Goal: Task Accomplishment & Management: Manage account settings

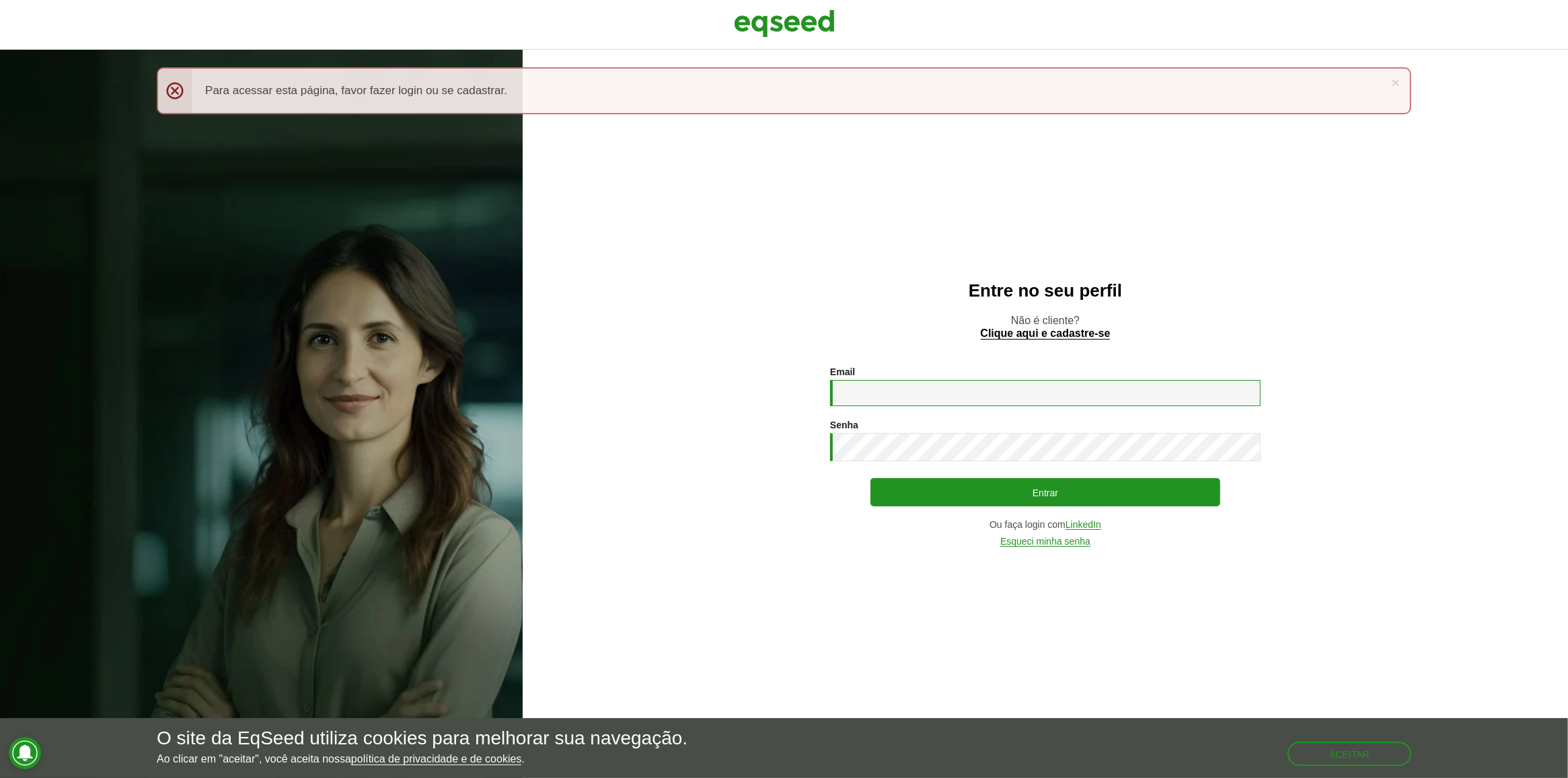
click at [890, 403] on input "Email *" at bounding box center [1046, 393] width 431 height 26
type input "**********"
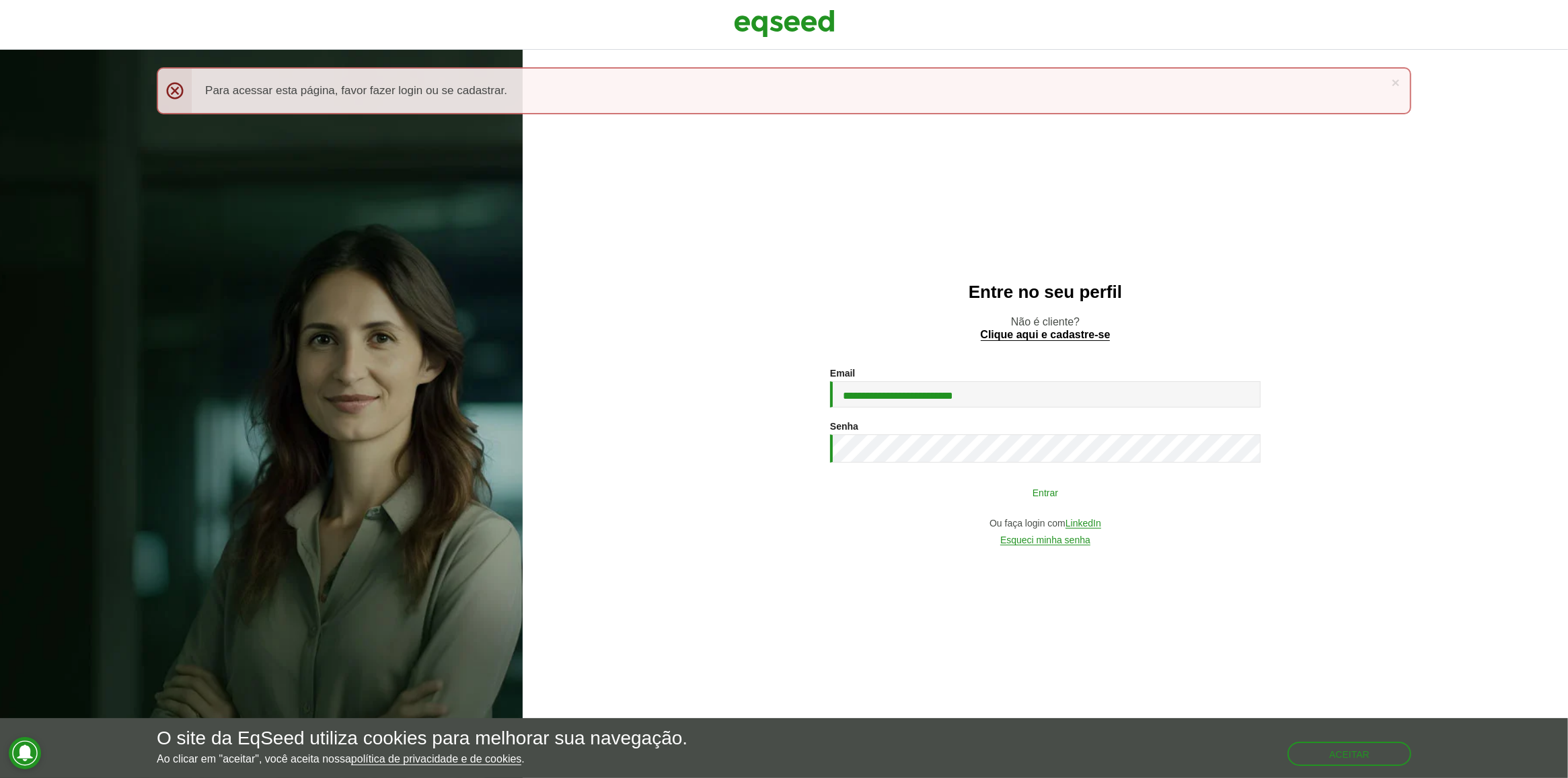
click at [906, 480] on button "Entrar" at bounding box center [1045, 492] width 350 height 25
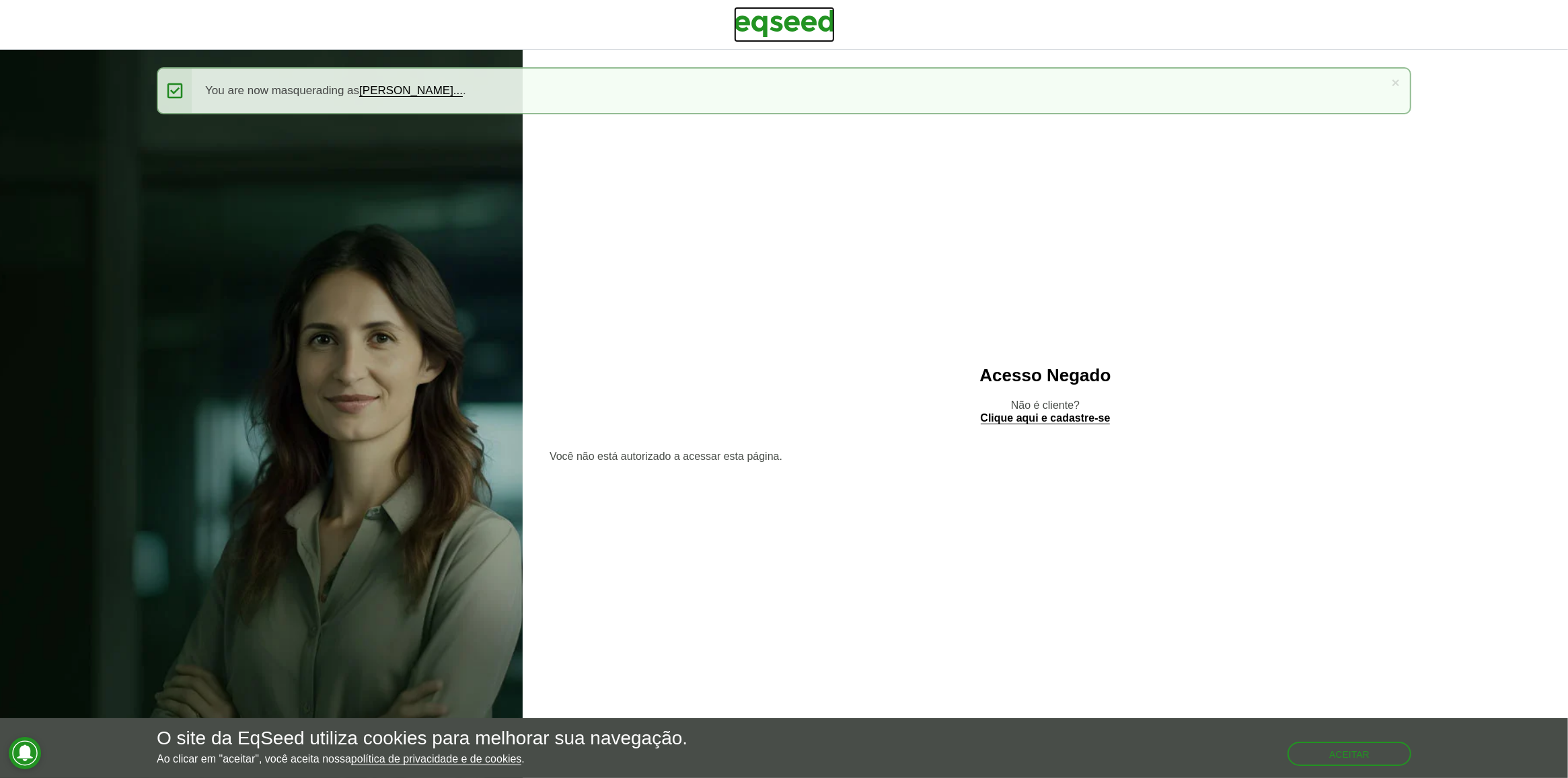
click at [819, 37] on img at bounding box center [784, 23] width 100 height 34
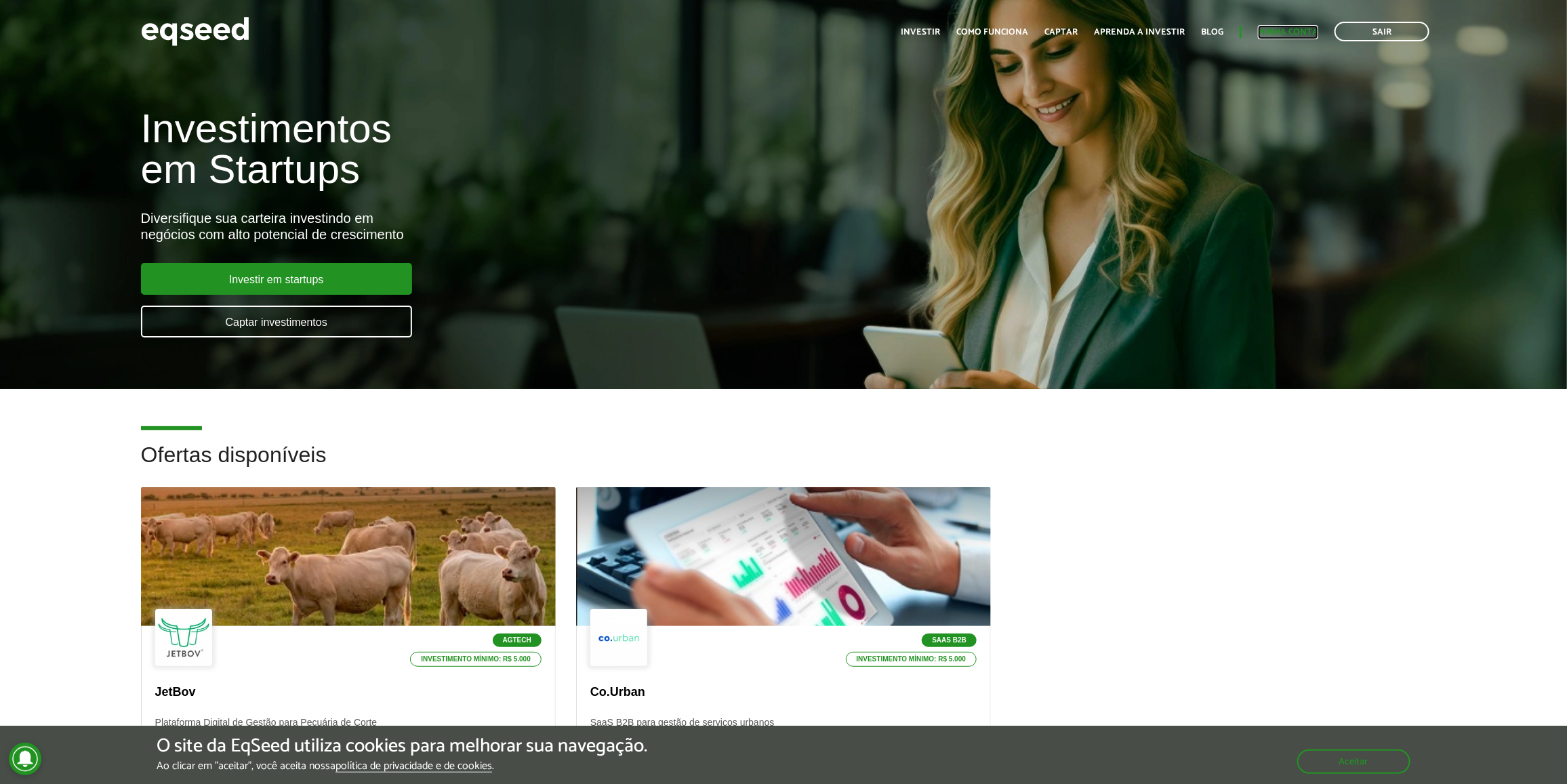
click at [1287, 28] on link "Minha conta" at bounding box center [1289, 32] width 60 height 9
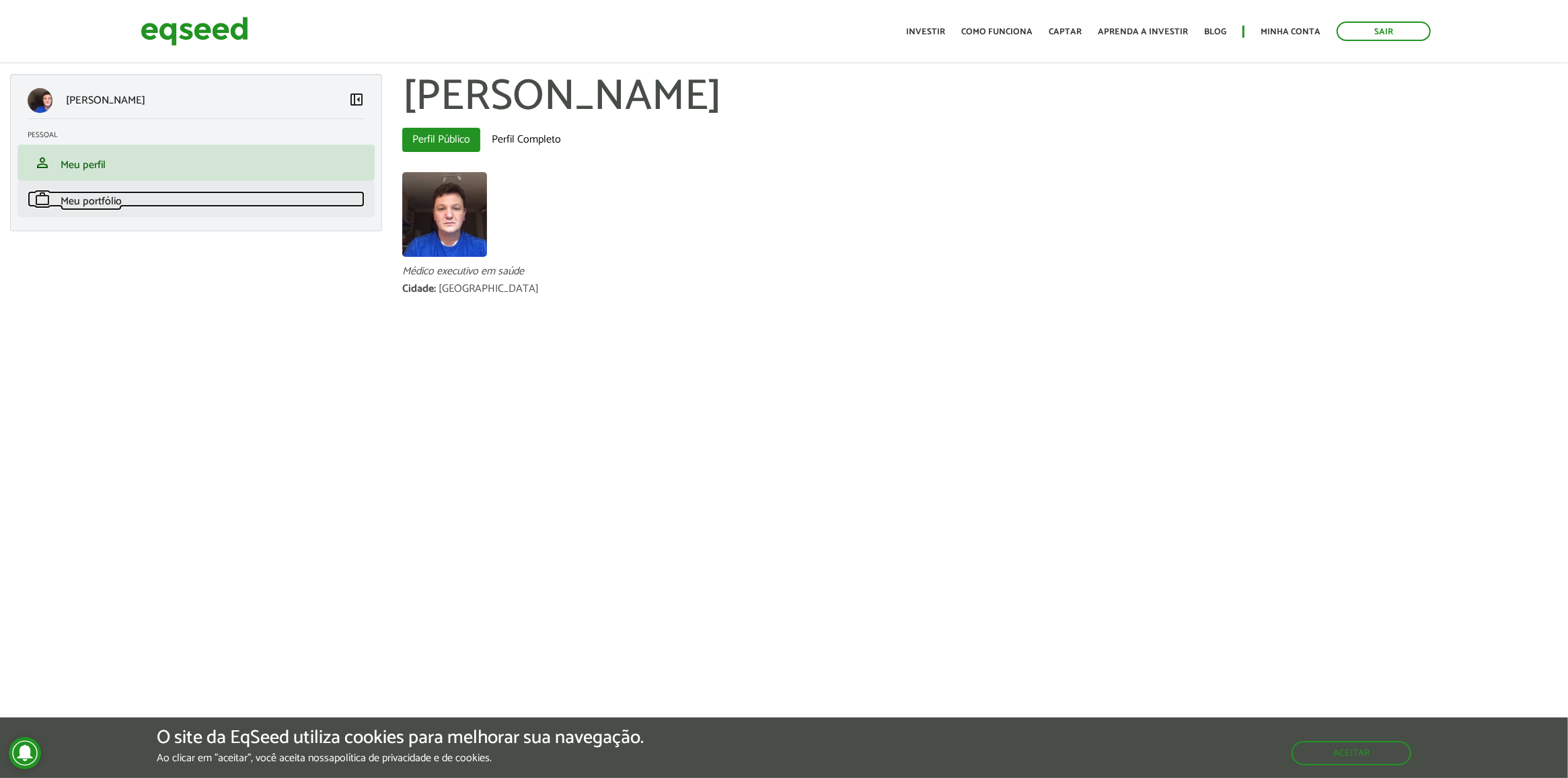
click at [193, 207] on link "work Meu portfólio" at bounding box center [196, 199] width 337 height 16
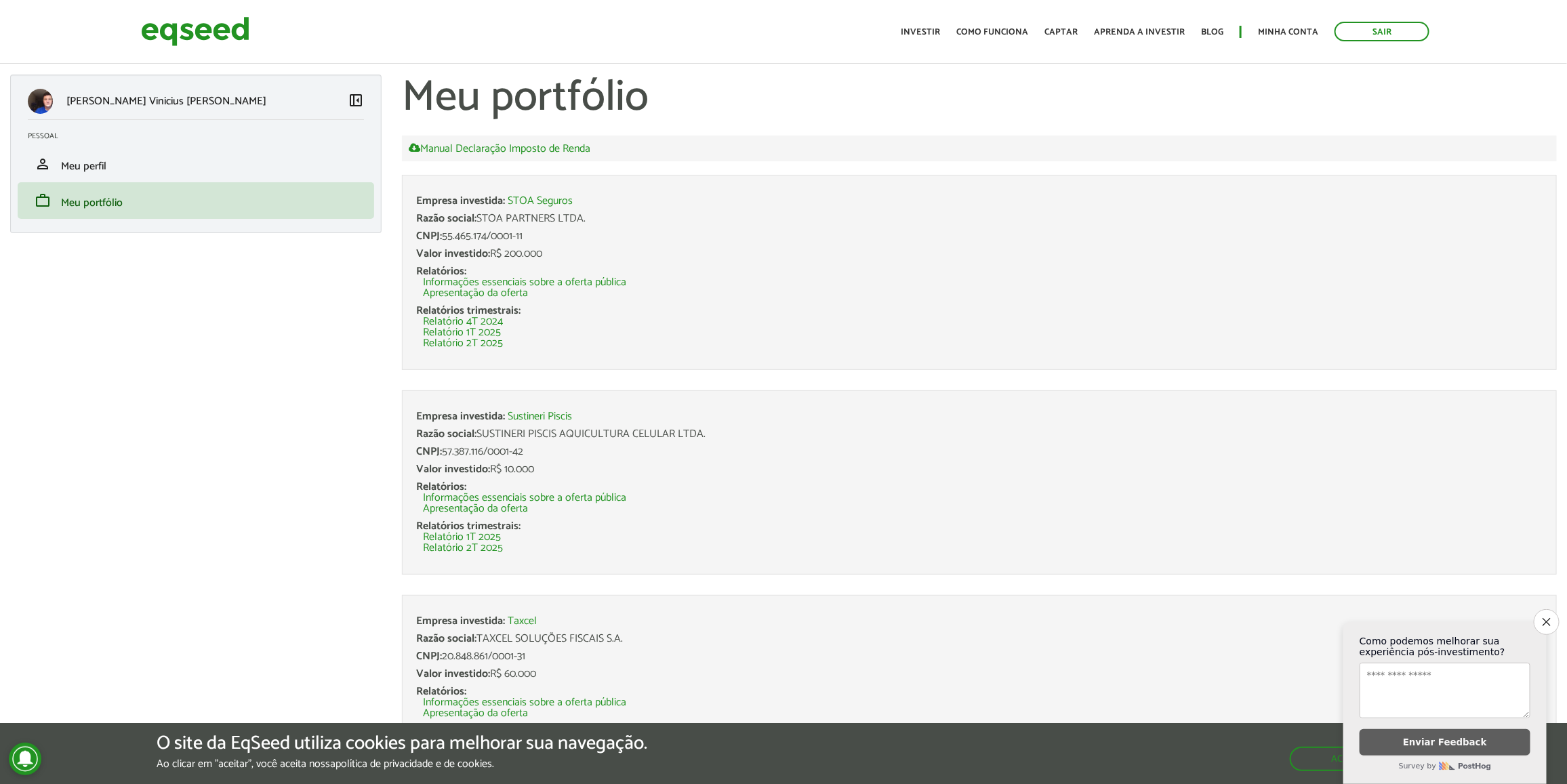
click at [686, 93] on h1 "Meu portfólio" at bounding box center [979, 98] width 1155 height 48
click at [324, 173] on li "person Meu perfil" at bounding box center [196, 164] width 356 height 37
click at [137, 161] on link "person Meu perfil" at bounding box center [196, 163] width 336 height 17
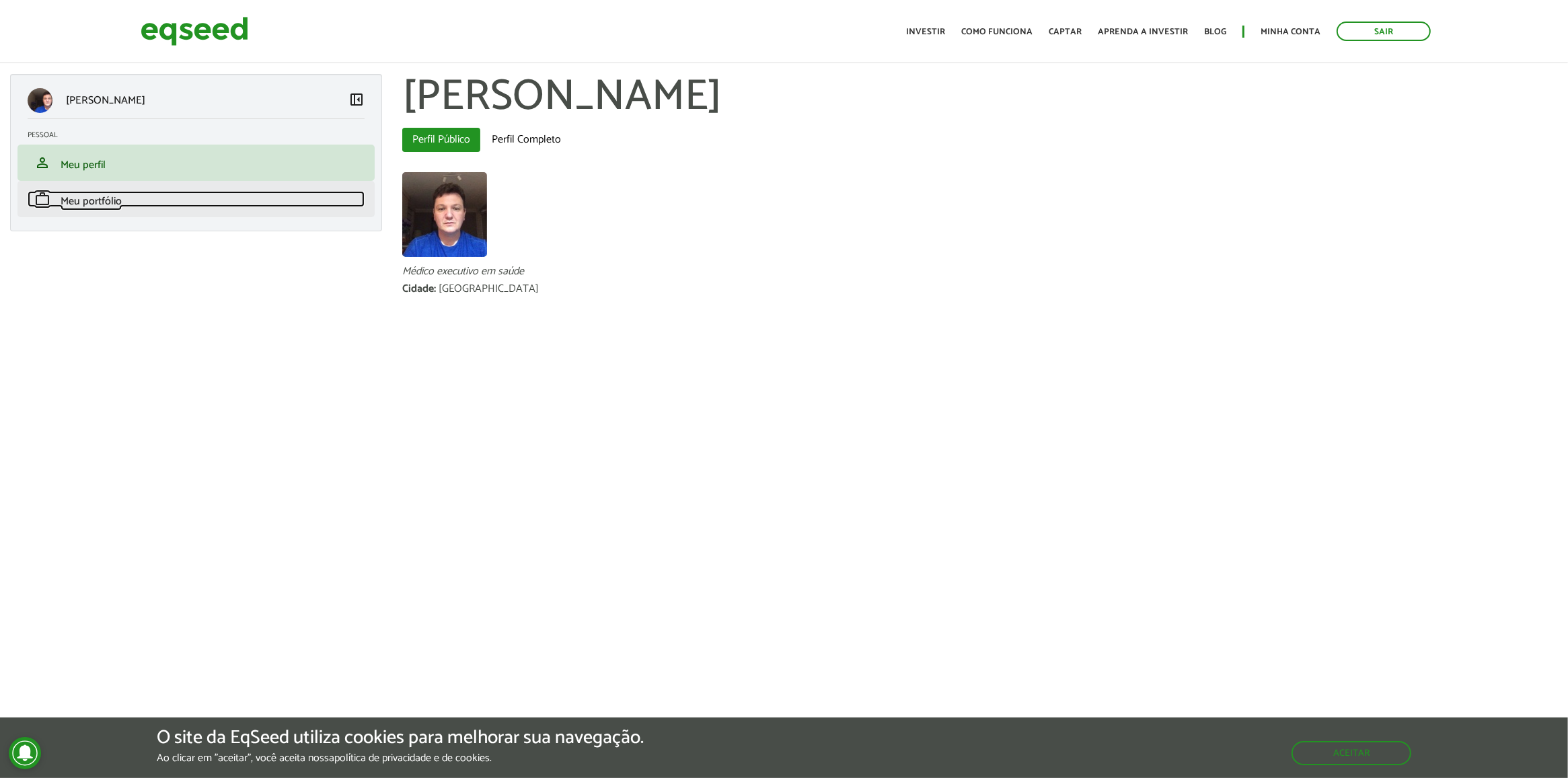
click at [153, 196] on link "work Meu portfólio" at bounding box center [196, 199] width 337 height 16
click at [327, 208] on li "work Meu portfólio" at bounding box center [196, 199] width 357 height 37
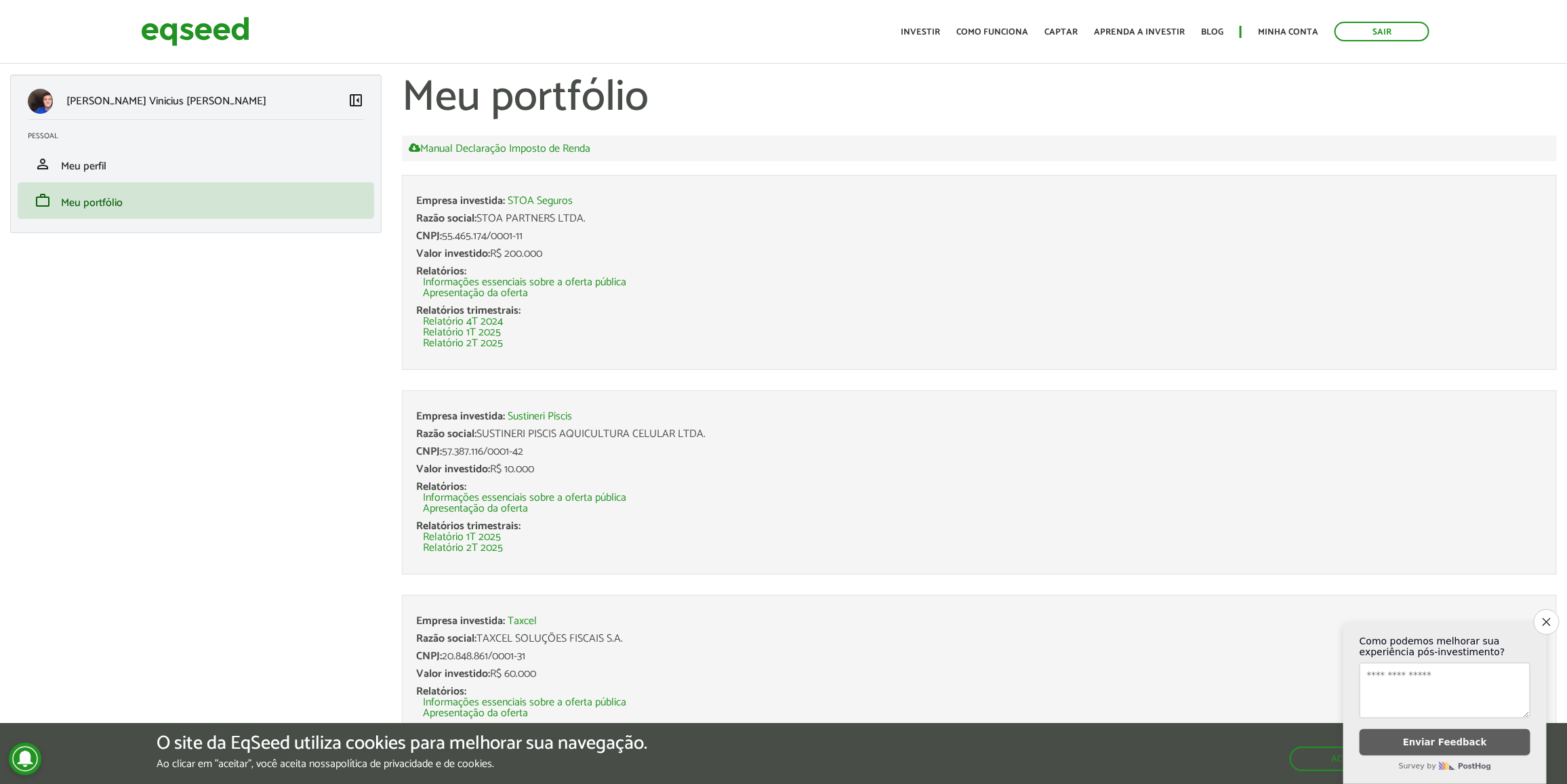
click at [709, 96] on h1 "Meu portfólio" at bounding box center [979, 98] width 1155 height 48
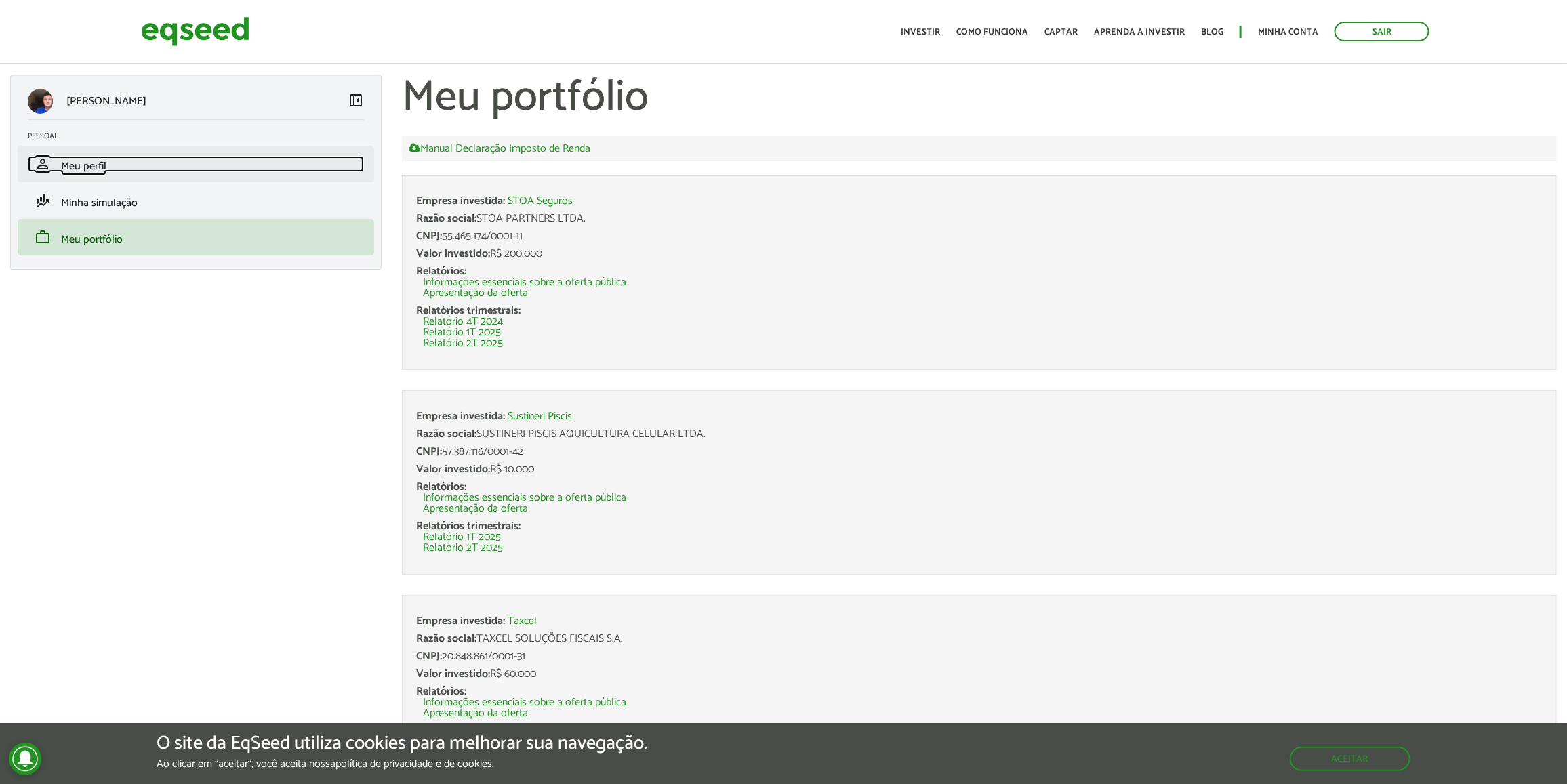
click at [127, 158] on link "person Meu perfil" at bounding box center [196, 163] width 336 height 17
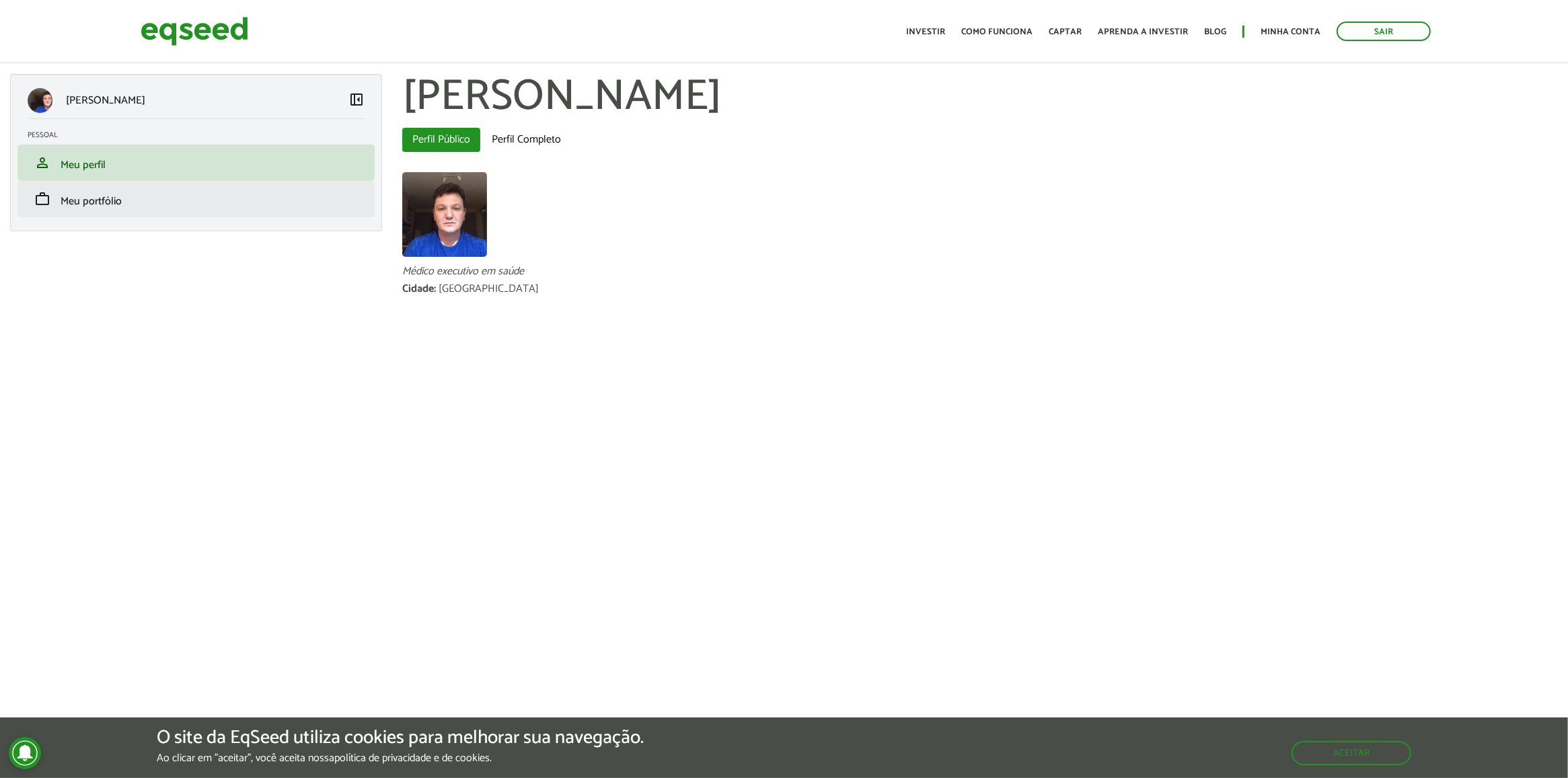
click at [109, 185] on li "work Meu portfólio" at bounding box center [196, 199] width 357 height 37
click at [100, 202] on span "Meu portfólio" at bounding box center [91, 201] width 61 height 18
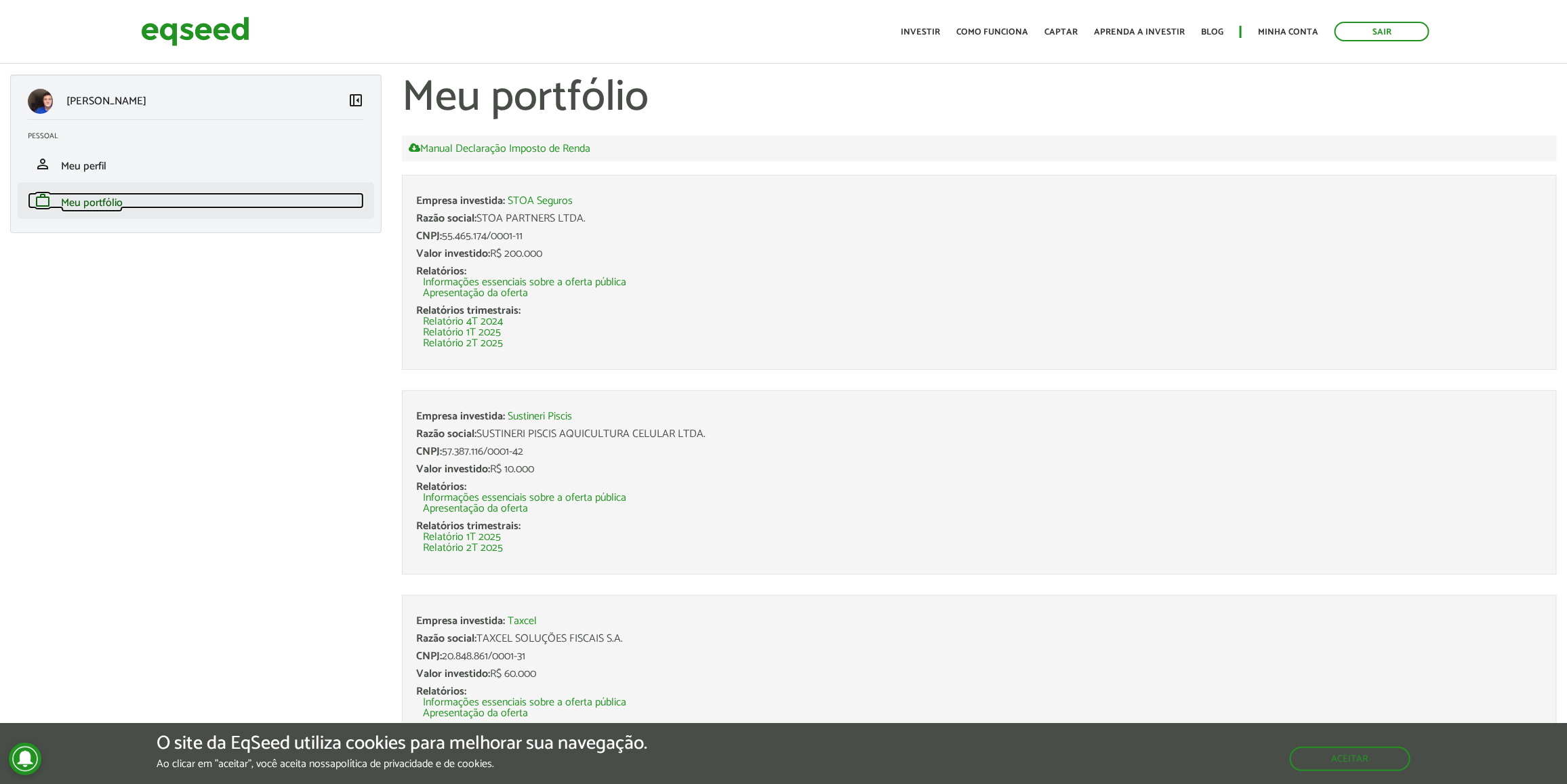
click at [114, 205] on span "Meu portfólio" at bounding box center [91, 202] width 61 height 18
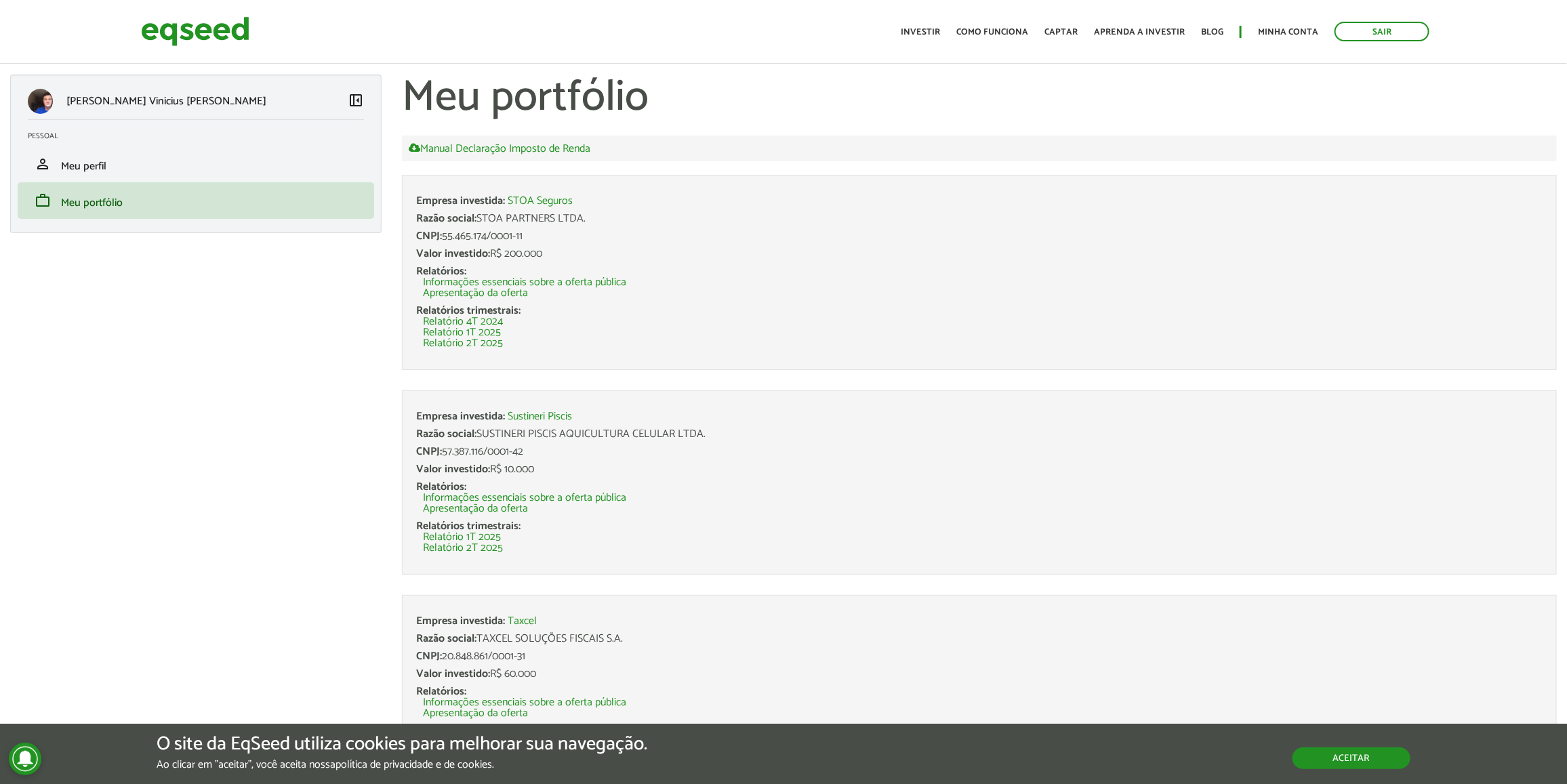
click at [1329, 750] on button "Aceitar" at bounding box center [1351, 758] width 118 height 21
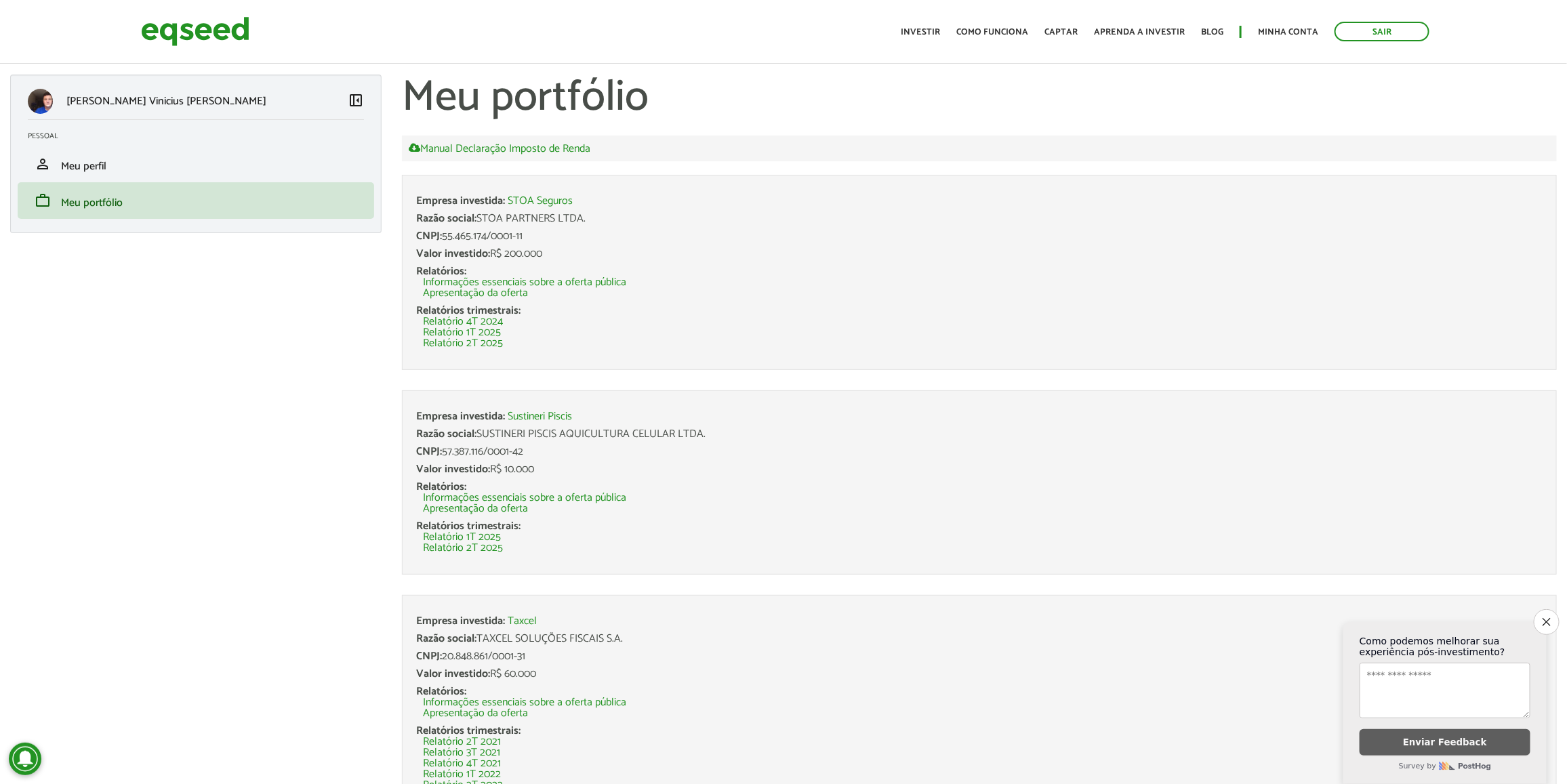
click at [1365, 160] on div "Manual Declaração Imposto de Renda" at bounding box center [979, 148] width 1155 height 25
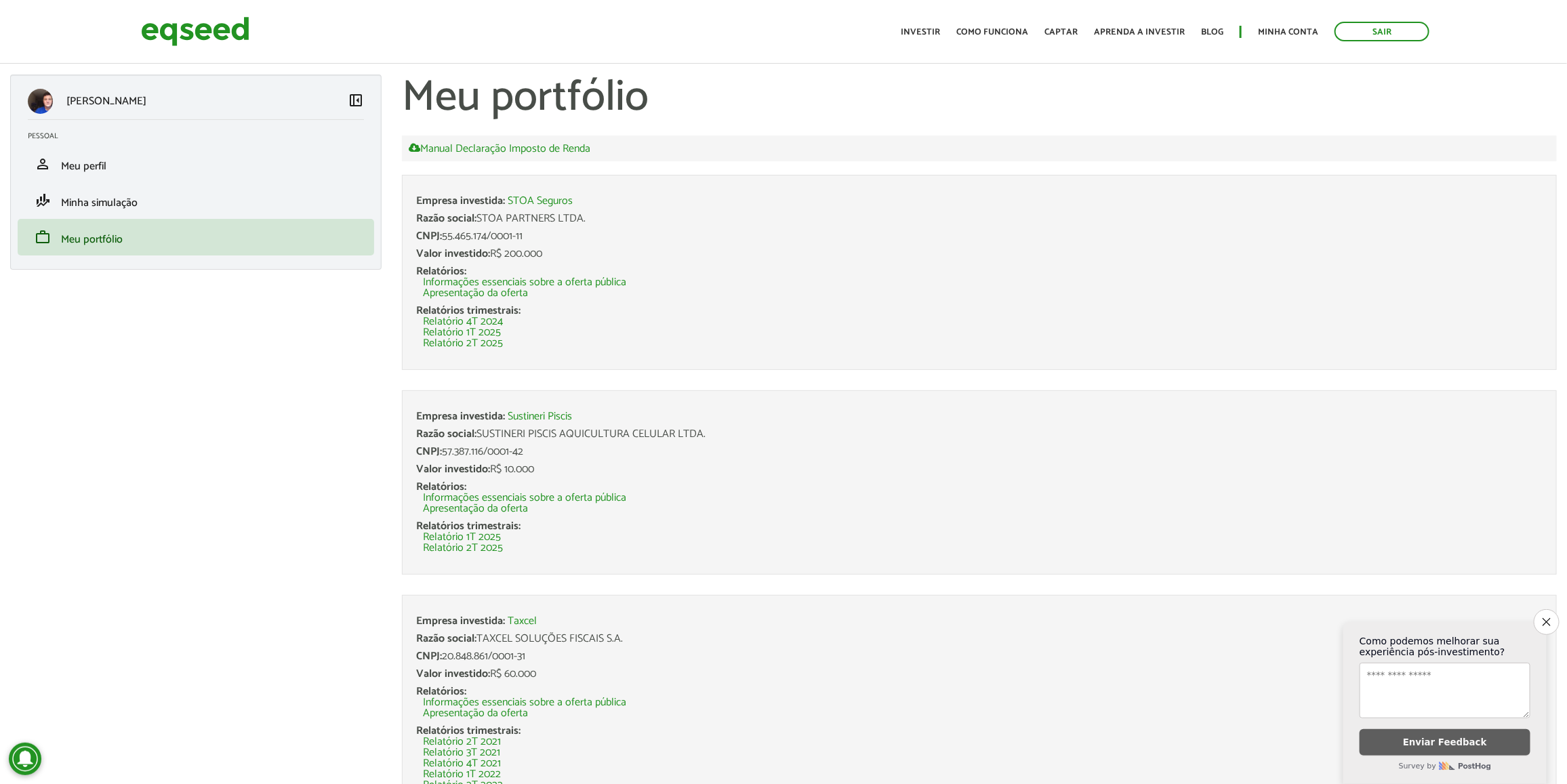
click at [1364, 178] on li "Empresa investida: STOA Seguros Razão social: STOA PARTNERS LTDA. CNPJ: 55.465.…" at bounding box center [979, 272] width 1155 height 196
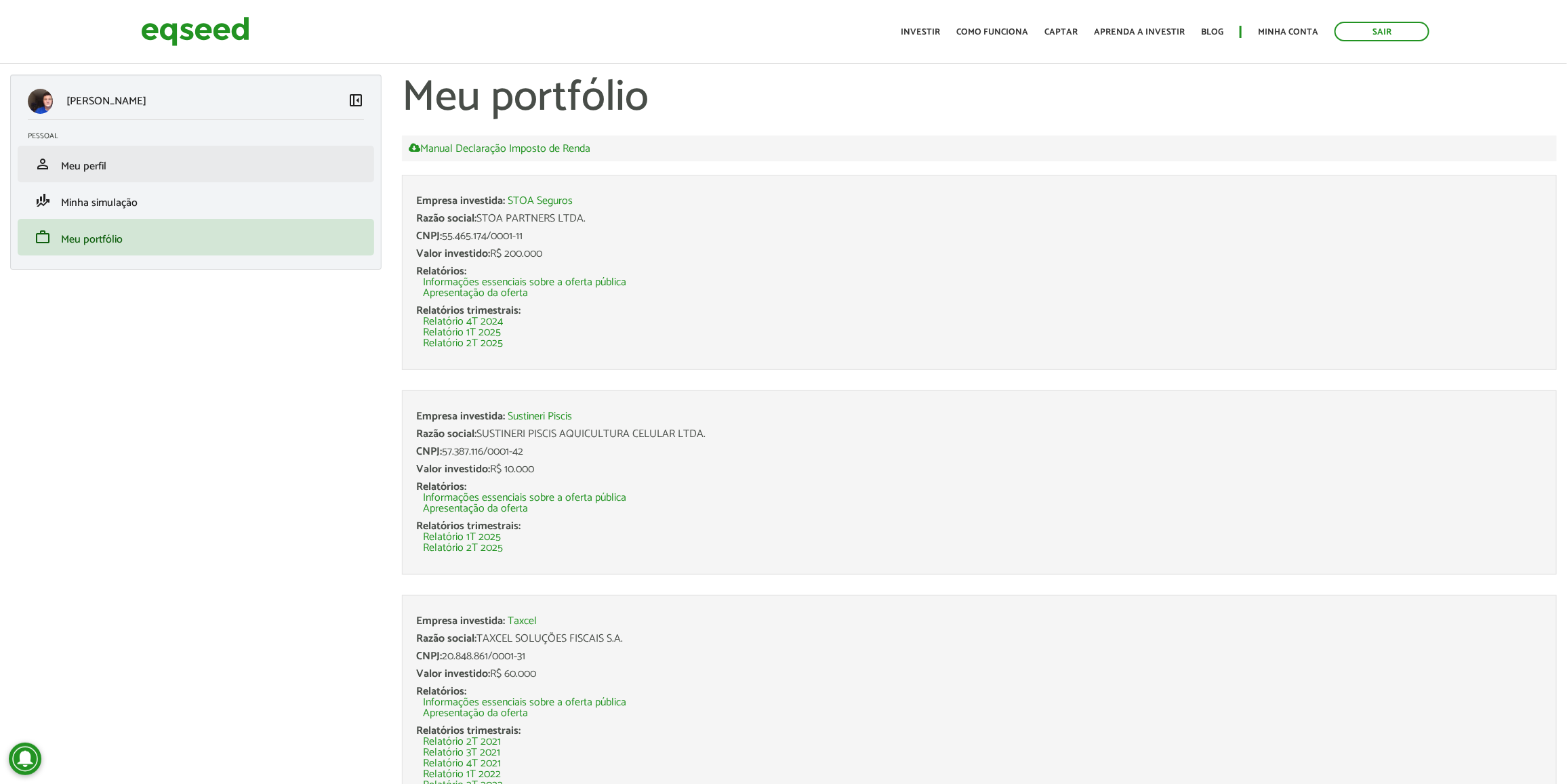
click at [156, 177] on li "person Meu perfil" at bounding box center [196, 164] width 356 height 37
click at [156, 173] on li "person Meu perfil" at bounding box center [196, 164] width 356 height 37
click at [103, 169] on span "Meu perfil" at bounding box center [84, 166] width 46 height 18
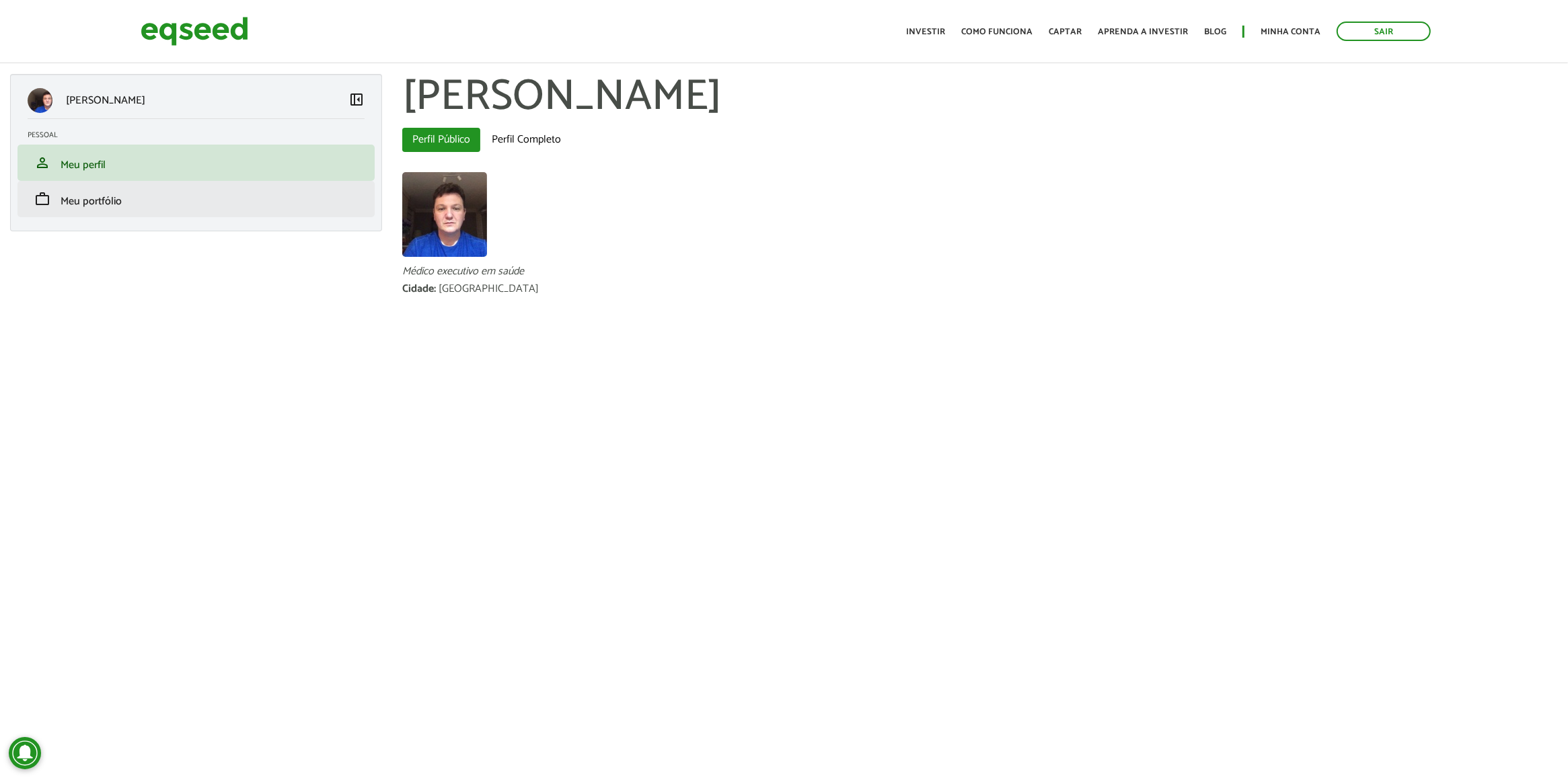
click at [129, 208] on li "work Meu portfólio" at bounding box center [196, 199] width 357 height 37
click at [123, 199] on link "work Meu portfólio" at bounding box center [196, 199] width 337 height 16
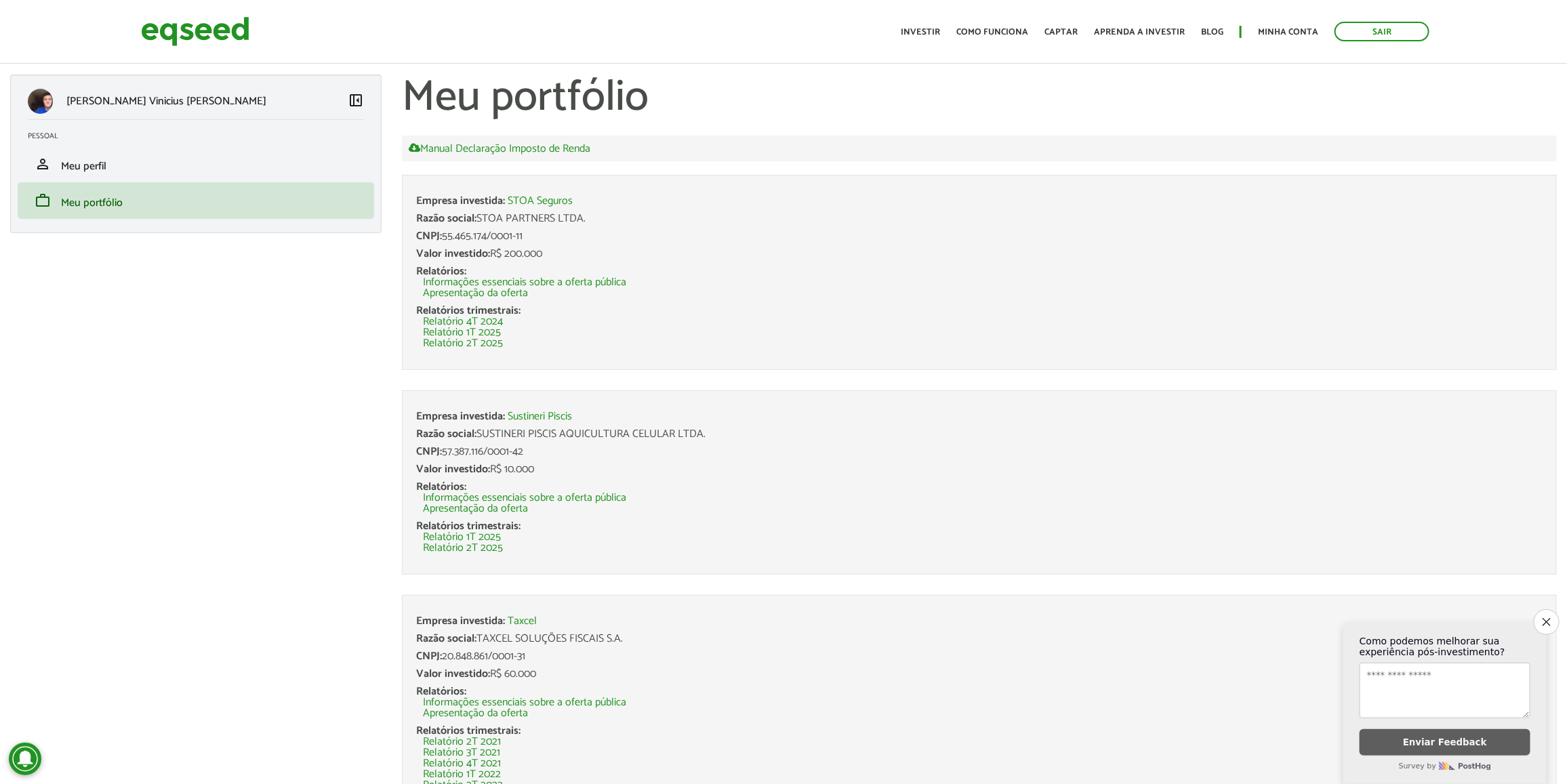
click at [1278, 41] on div "Toggle navigation Início Investir Como funciona Captar Aprenda a investir Blog …" at bounding box center [1165, 31] width 542 height 36
click at [1278, 28] on link "Minha conta" at bounding box center [1289, 32] width 60 height 9
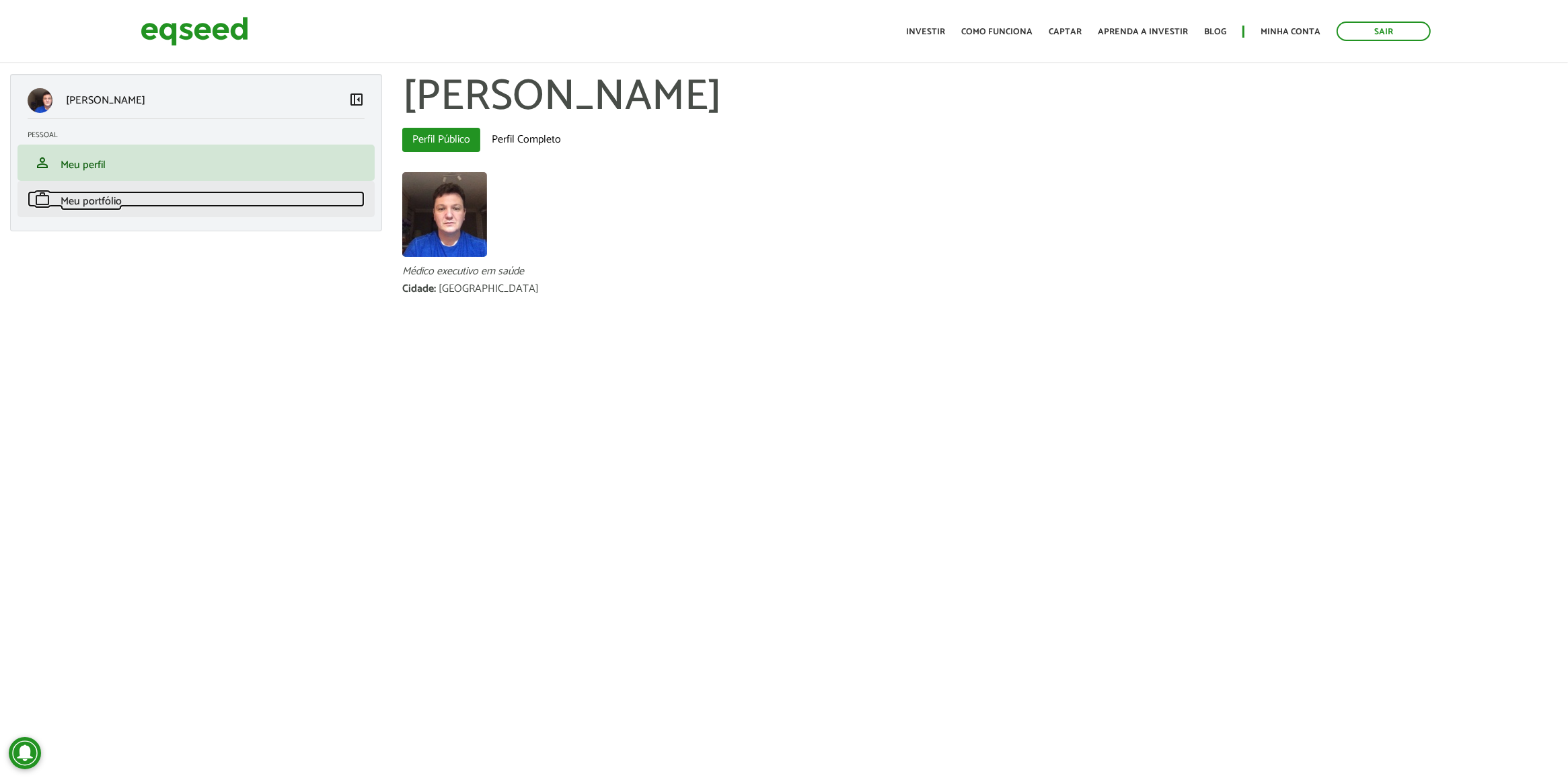
click at [175, 198] on link "work Meu portfólio" at bounding box center [196, 199] width 337 height 16
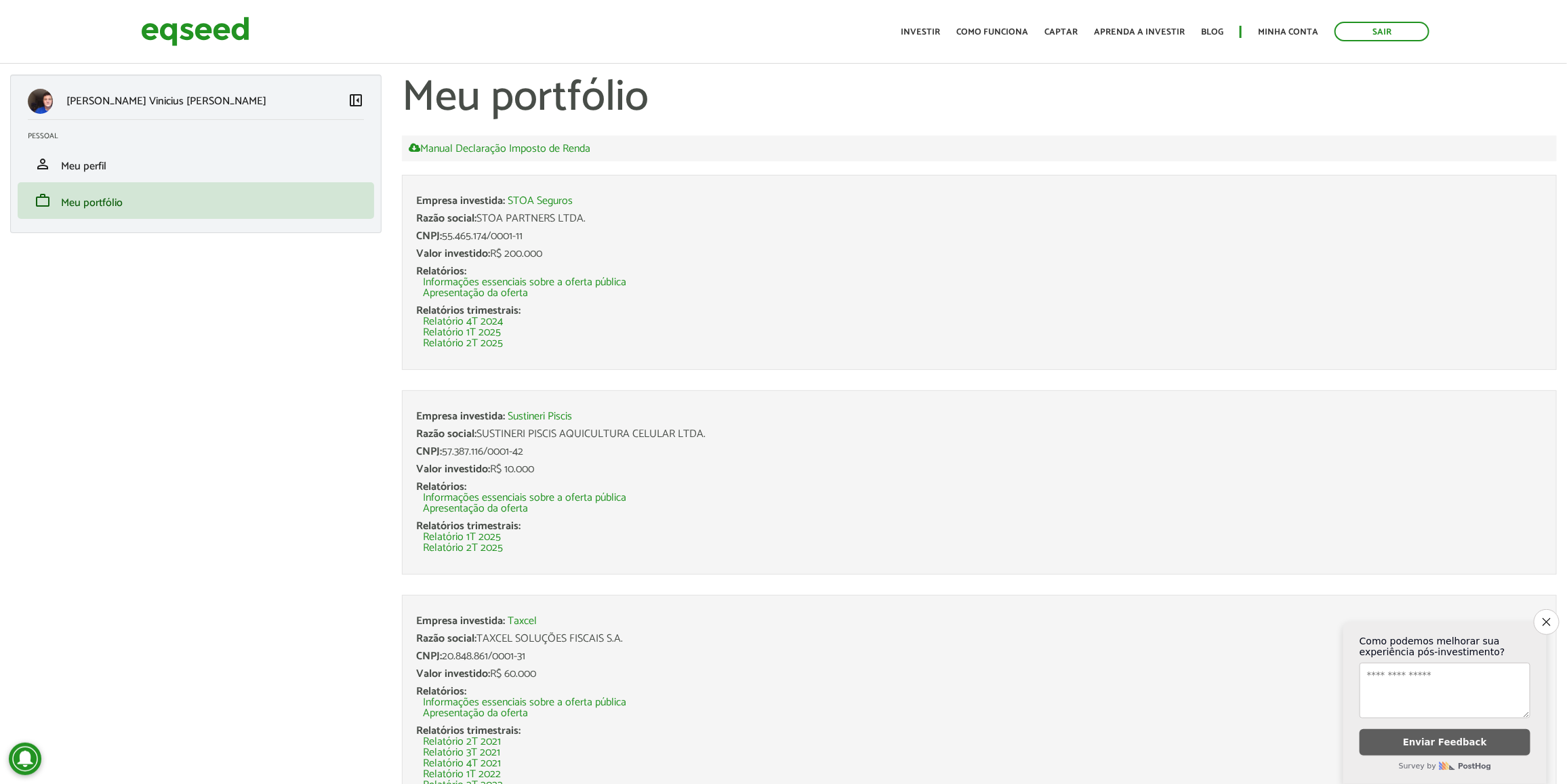
click at [1410, 17] on div "Toggle navigation Início Investir Como funciona Captar Aprenda a investir Blog …" at bounding box center [1165, 31] width 542 height 36
click at [1403, 24] on link "Sair" at bounding box center [1383, 31] width 95 height 19
